Goal: Task Accomplishment & Management: Use online tool/utility

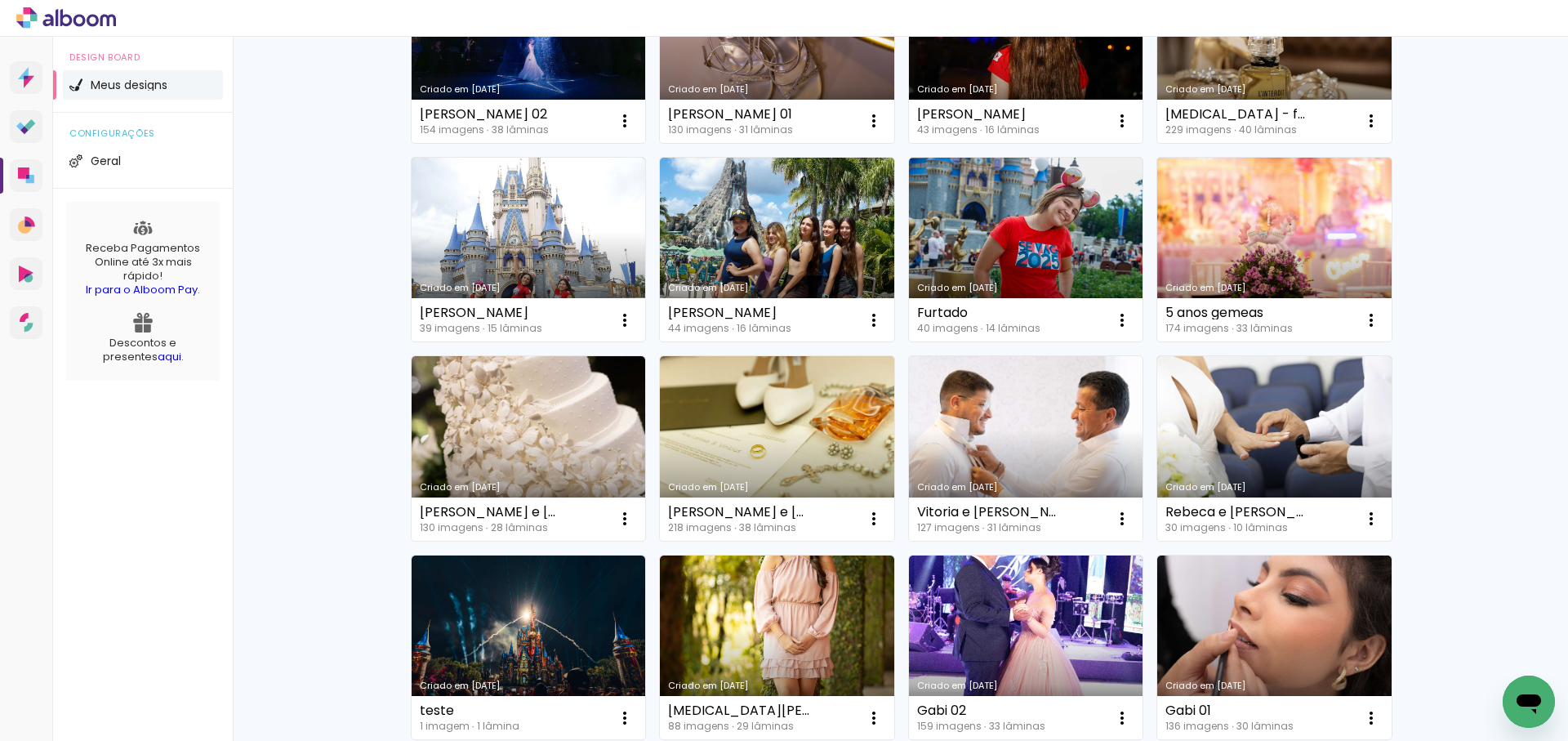
scroll to position [247, 0]
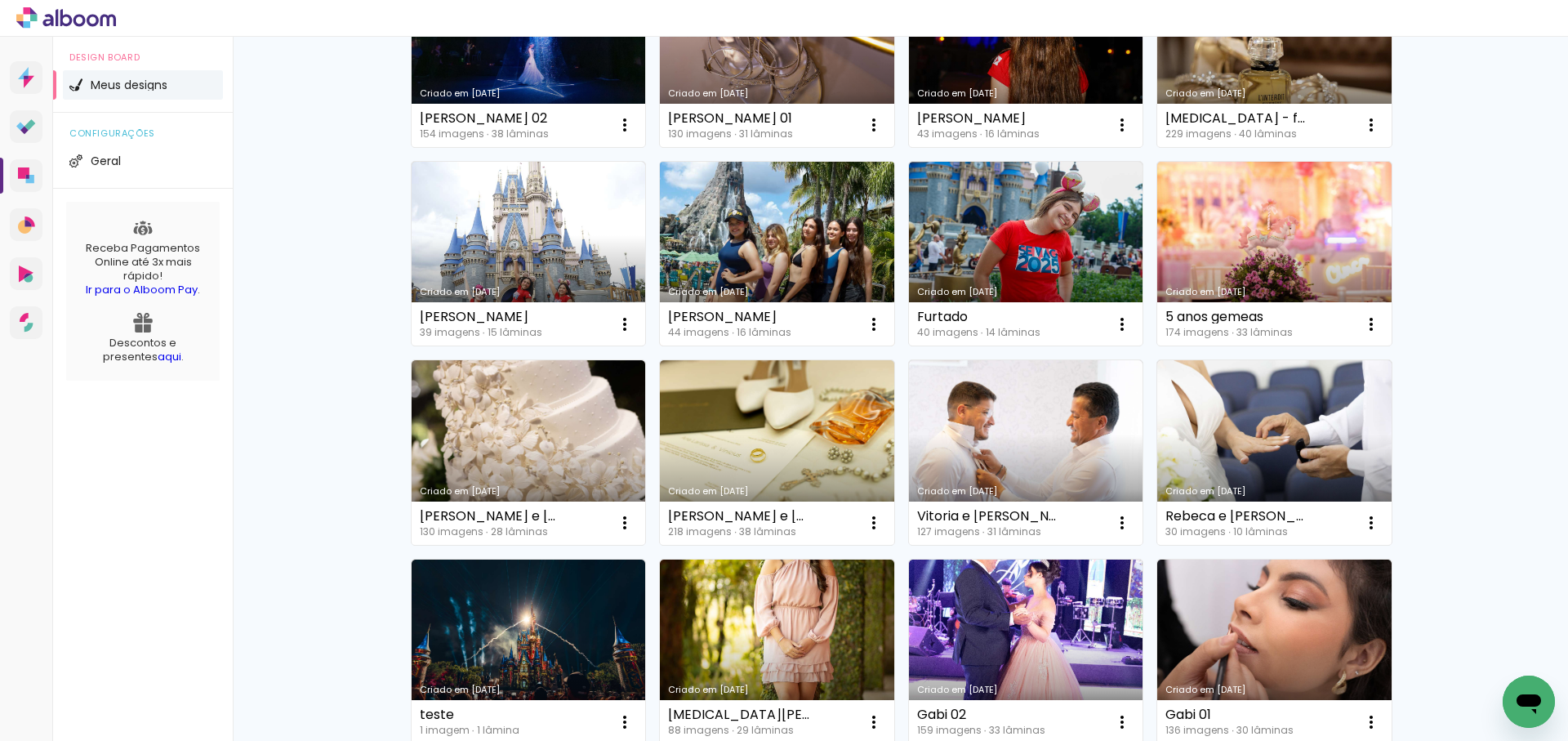
click at [779, 236] on link "Criado em [DATE]" at bounding box center [776, 253] width 234 height 185
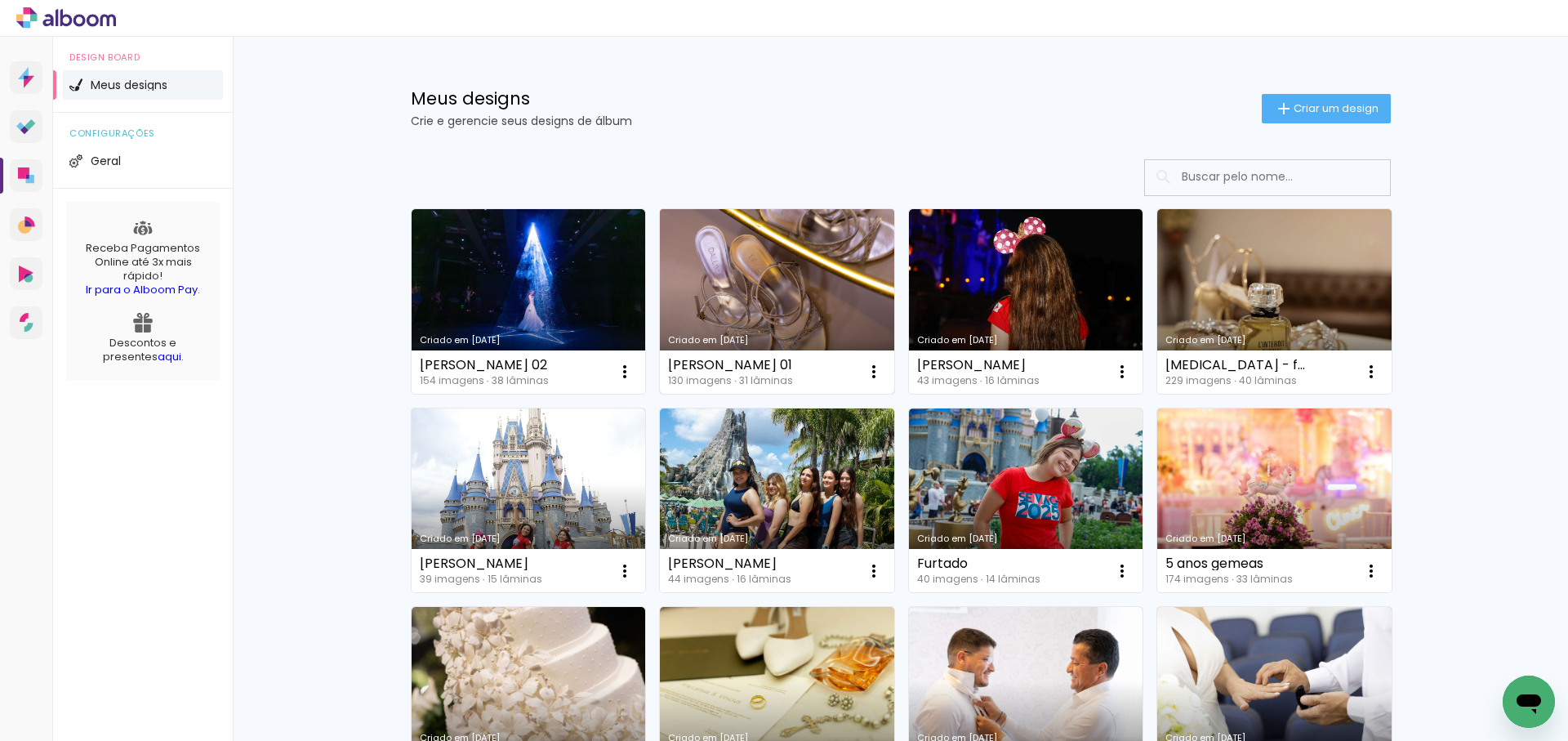
click at [787, 280] on link "Criado em [DATE]" at bounding box center [776, 301] width 234 height 185
